Goal: Task Accomplishment & Management: Manage account settings

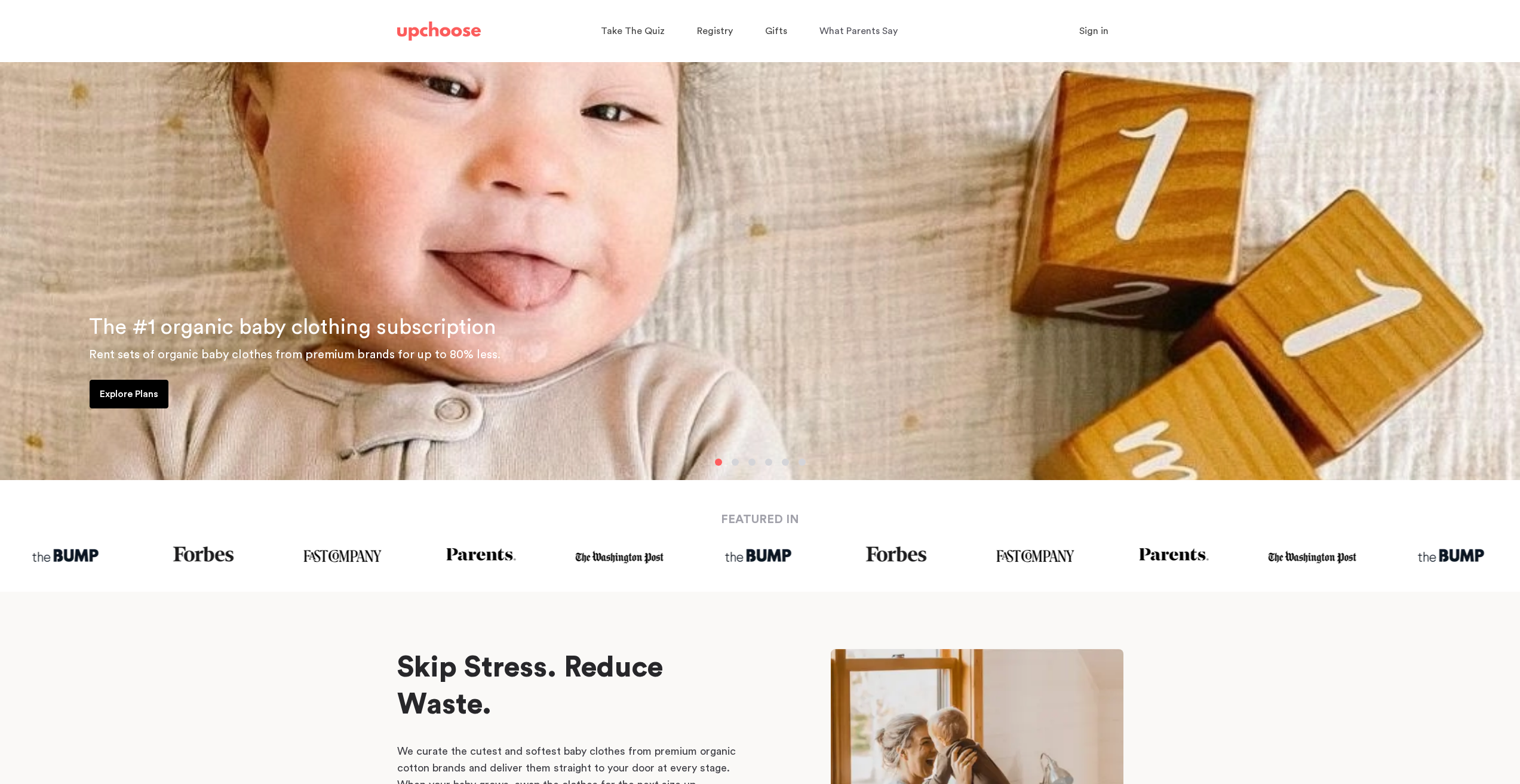
click at [1082, 34] on span "Sign in" at bounding box center [1093, 31] width 29 height 9
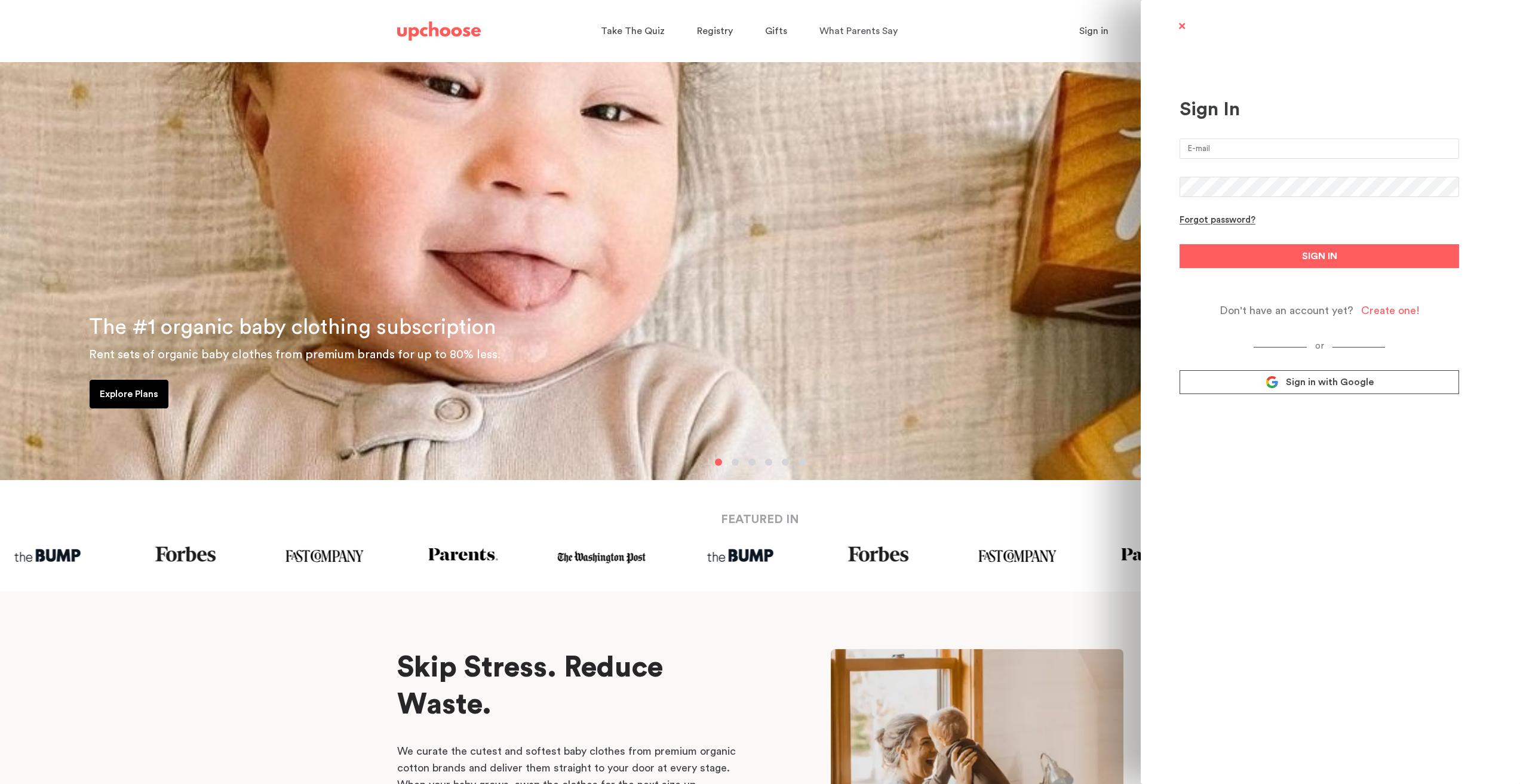
click at [1229, 157] on input "email" at bounding box center [1318, 149] width 279 height 20
type input "jonfdavidson@gmail.com"
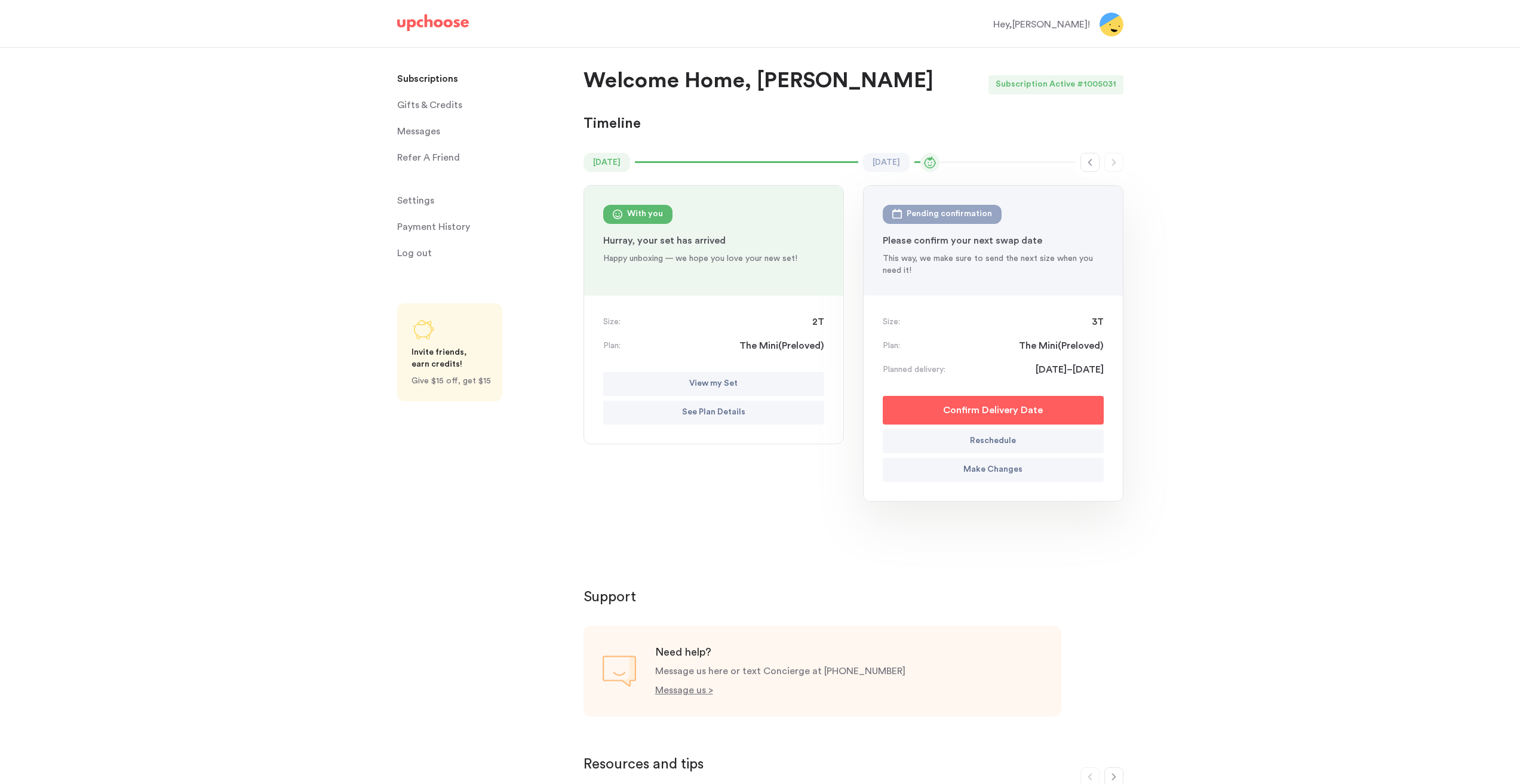
click at [716, 381] on p "View my Set" at bounding box center [712, 384] width 48 height 14
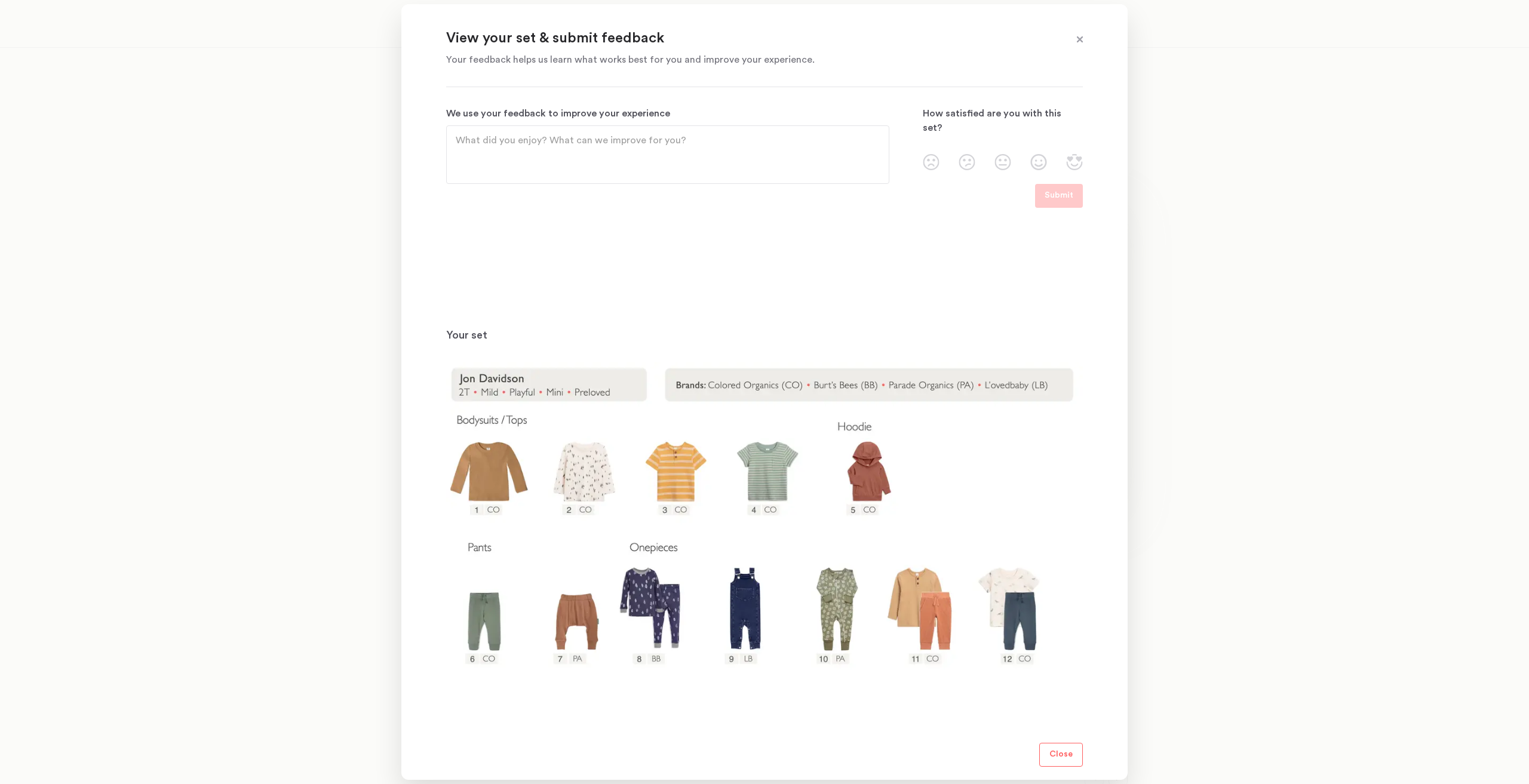
click at [578, 618] on img at bounding box center [764, 544] width 637 height 364
click at [576, 630] on img at bounding box center [764, 544] width 637 height 364
